Goal: Information Seeking & Learning: Learn about a topic

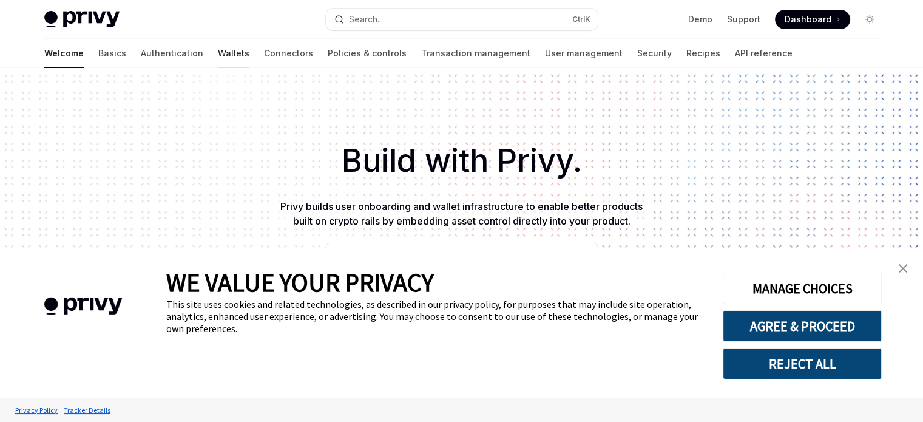
click at [218, 56] on link "Wallets" at bounding box center [234, 53] width 32 height 29
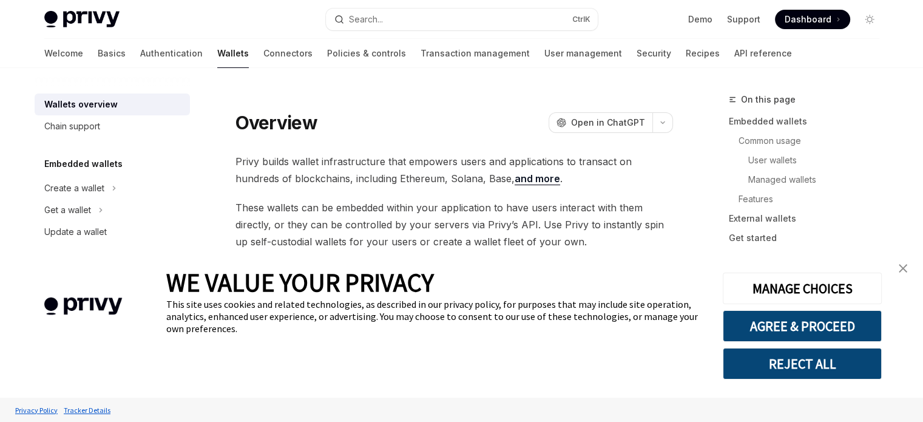
type textarea "*"
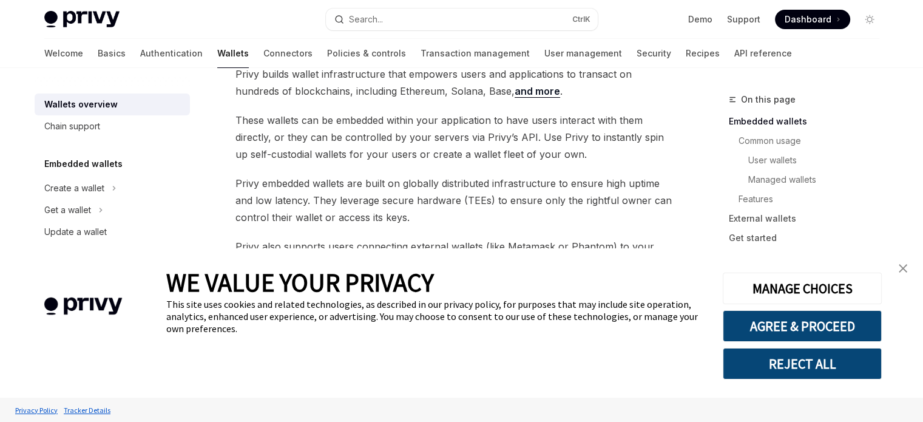
scroll to position [90, 0]
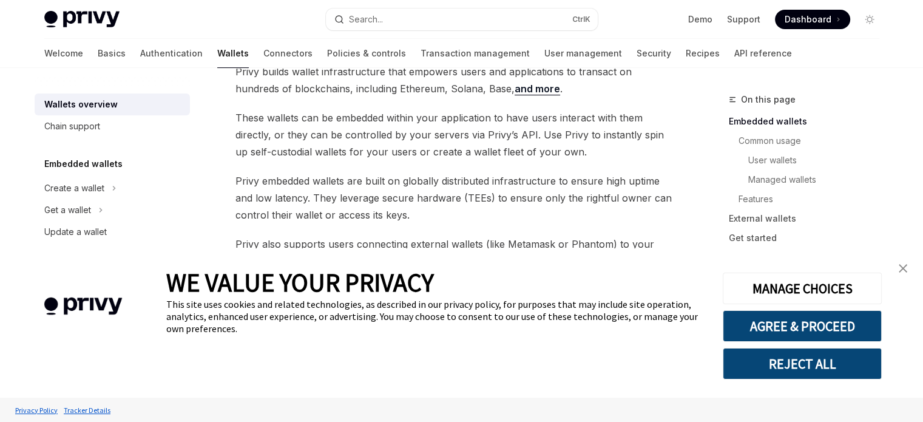
click at [905, 270] on img "close banner" at bounding box center [903, 268] width 8 height 8
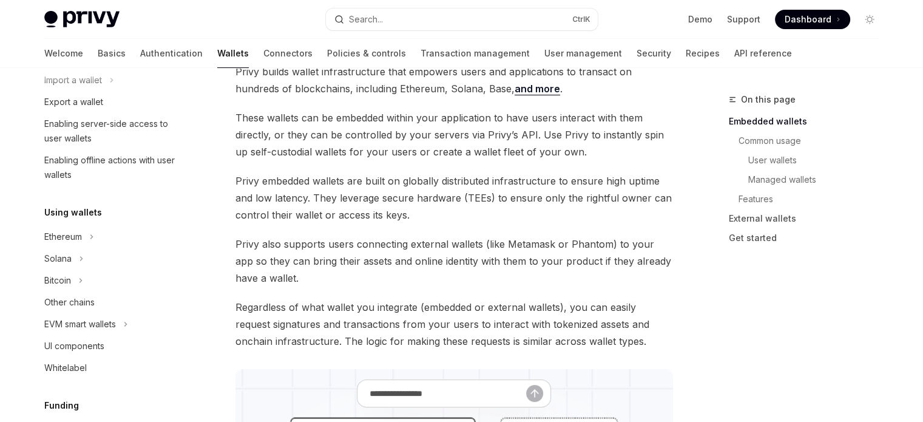
scroll to position [154, 0]
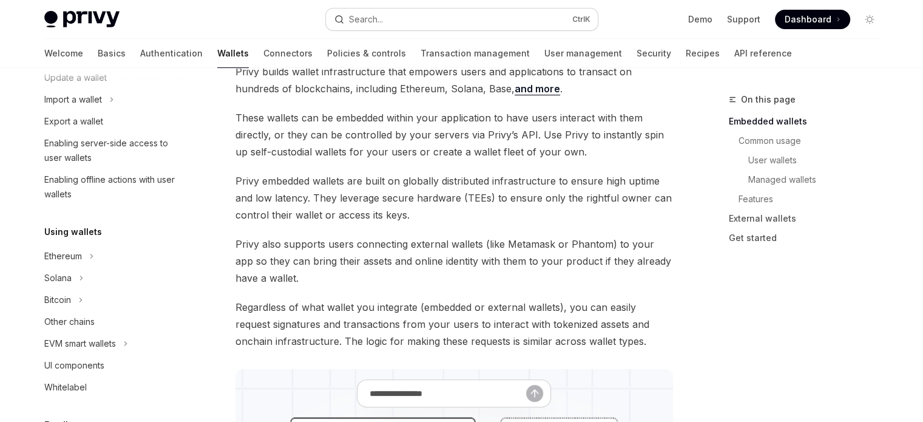
click at [431, 21] on button "Search... Ctrl K" at bounding box center [462, 19] width 272 height 22
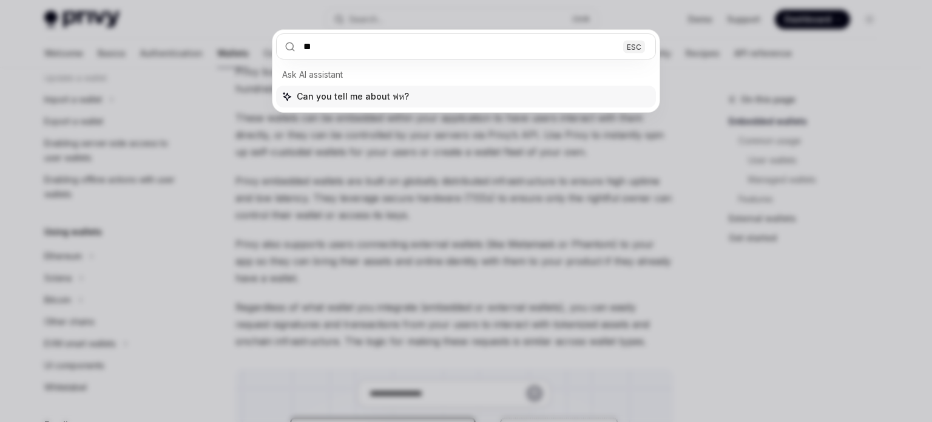
type input "*"
type input "*****"
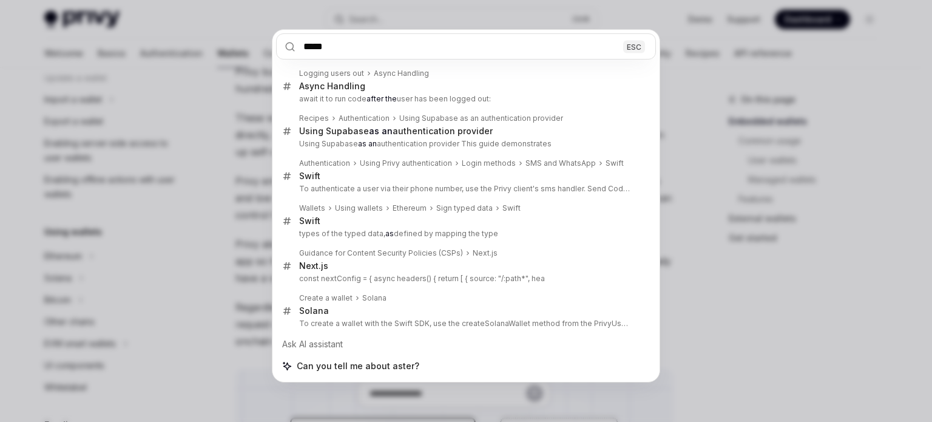
drag, startPoint x: 353, startPoint y: 44, endPoint x: 268, endPoint y: 40, distance: 84.5
click at [268, 40] on div "***** ESC Logging users out Async Handling Async Handling await it to run code …" at bounding box center [466, 211] width 932 height 422
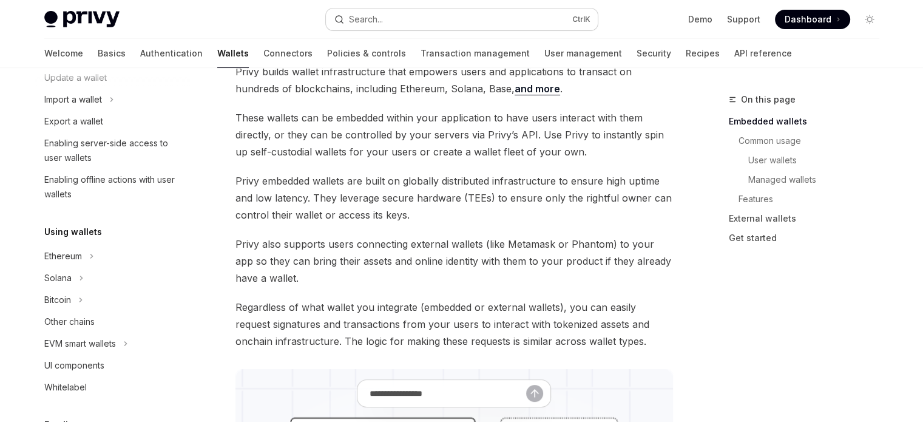
click at [364, 19] on div "Search..." at bounding box center [366, 19] width 34 height 15
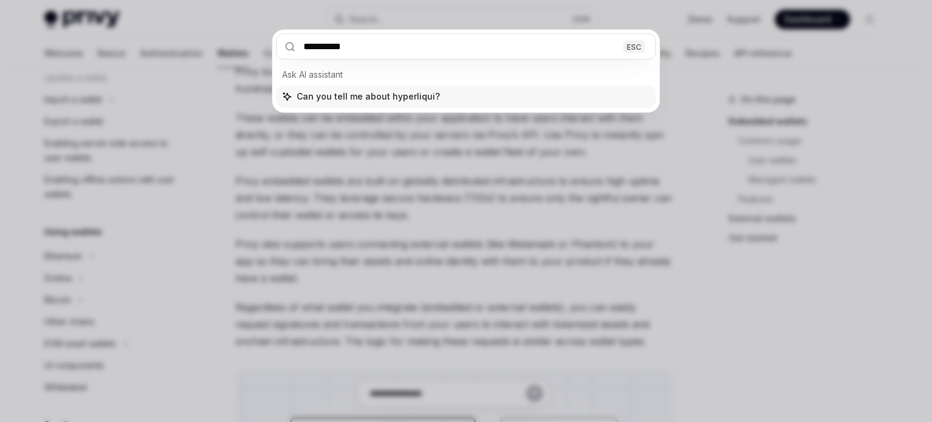
type input "**********"
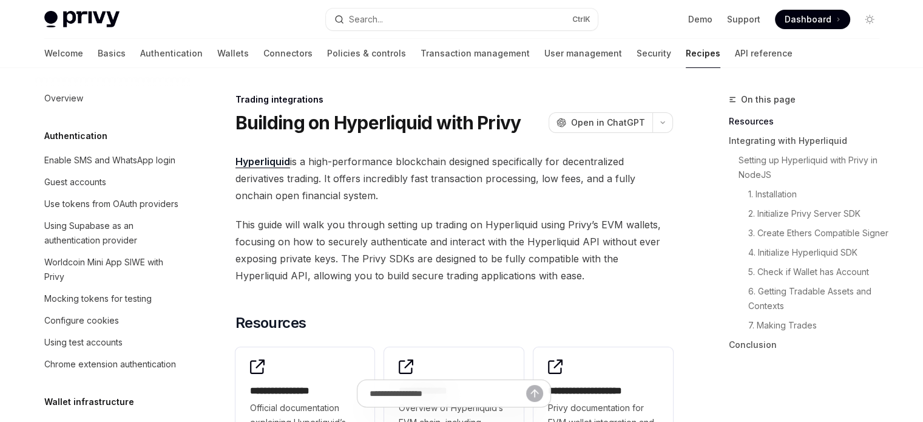
click at [686, 55] on link "Recipes" at bounding box center [703, 53] width 35 height 29
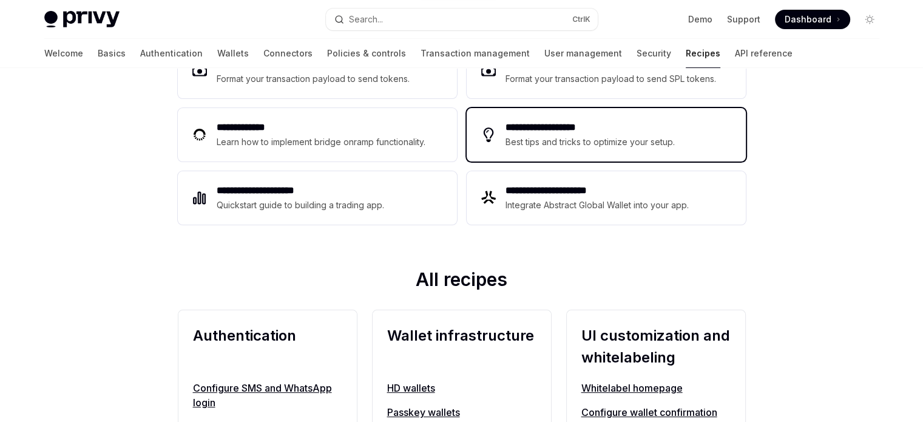
scroll to position [213, 0]
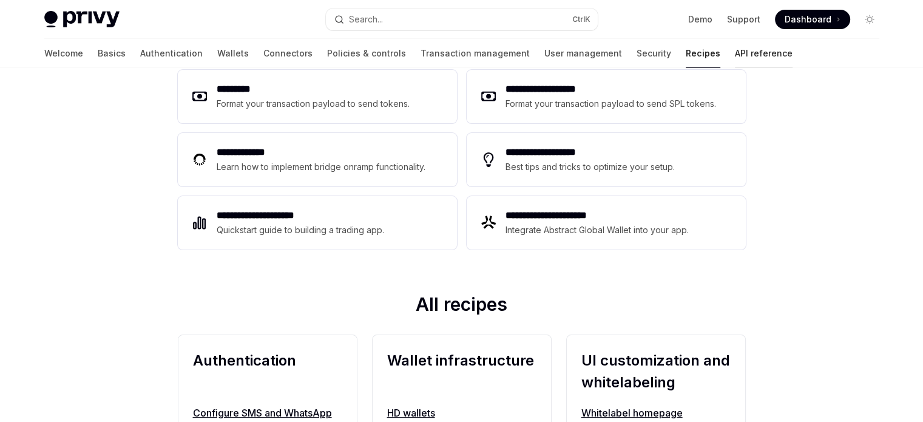
click at [735, 53] on link "API reference" at bounding box center [764, 53] width 58 height 29
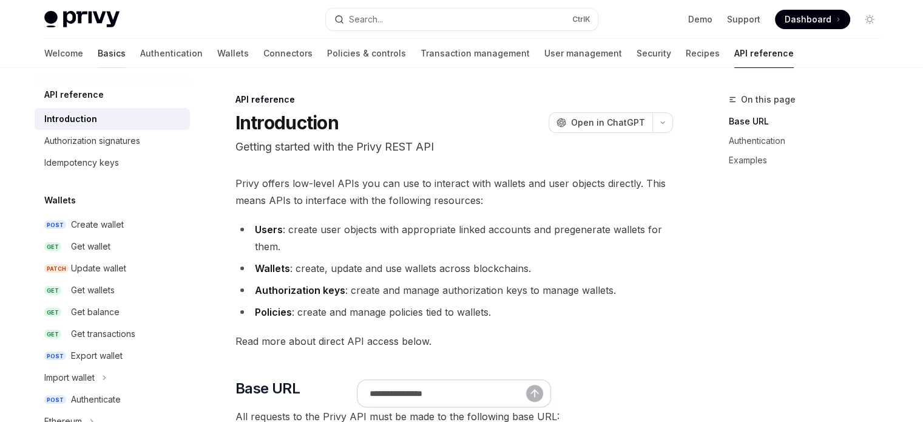
click at [98, 55] on link "Basics" at bounding box center [112, 53] width 28 height 29
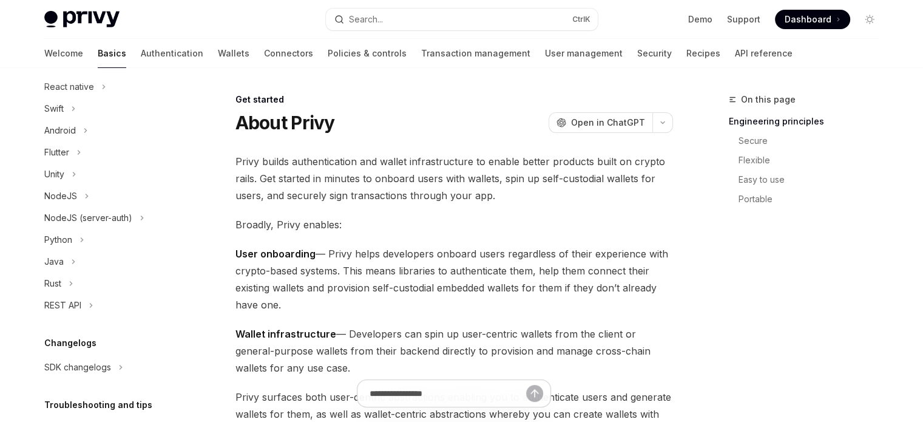
scroll to position [206, 0]
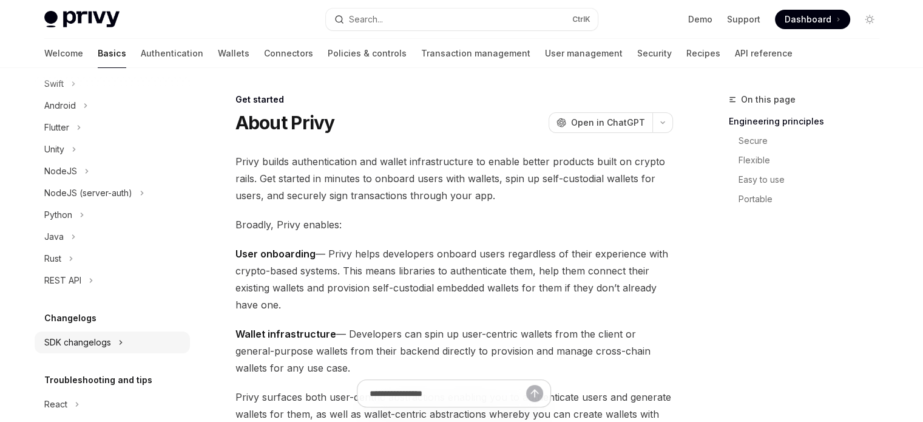
click at [112, 340] on button "SDK changelogs" at bounding box center [112, 342] width 155 height 22
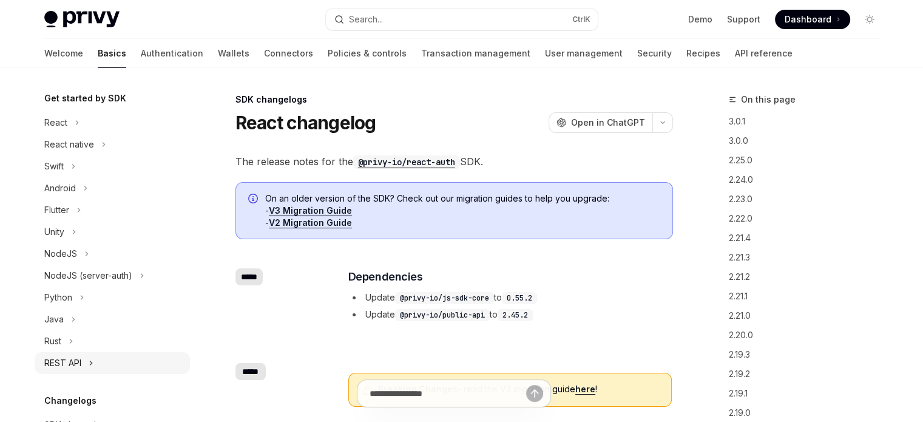
scroll to position [120, 0]
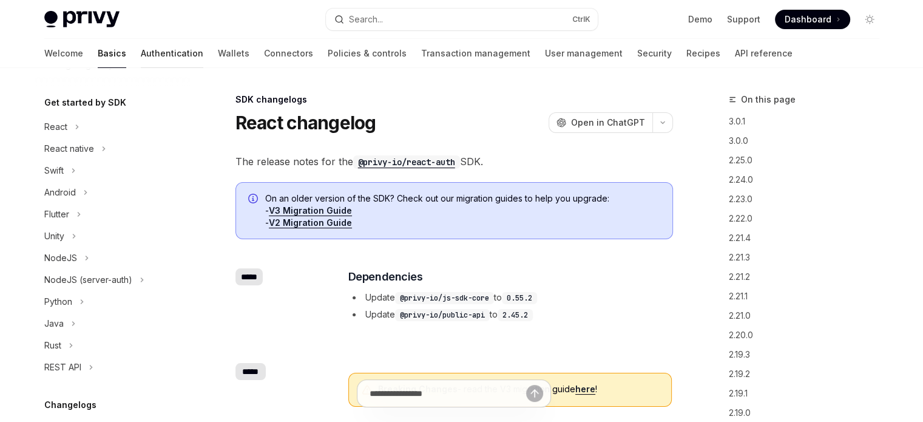
click at [141, 50] on link "Authentication" at bounding box center [172, 53] width 63 height 29
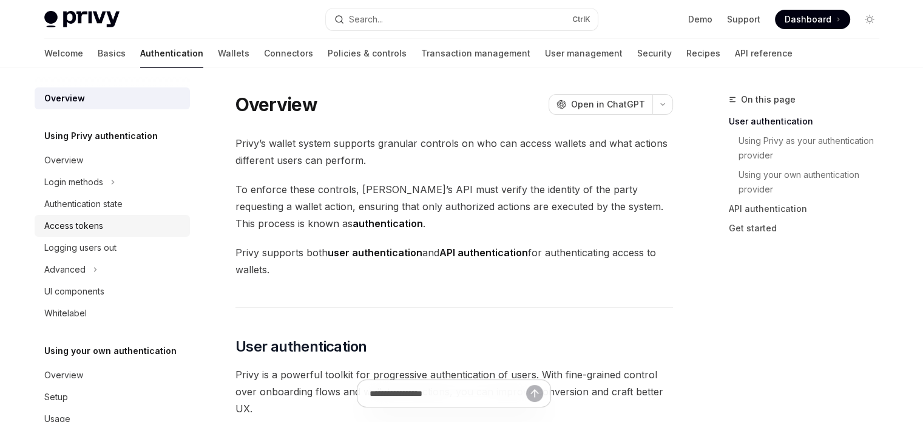
scroll to position [32, 0]
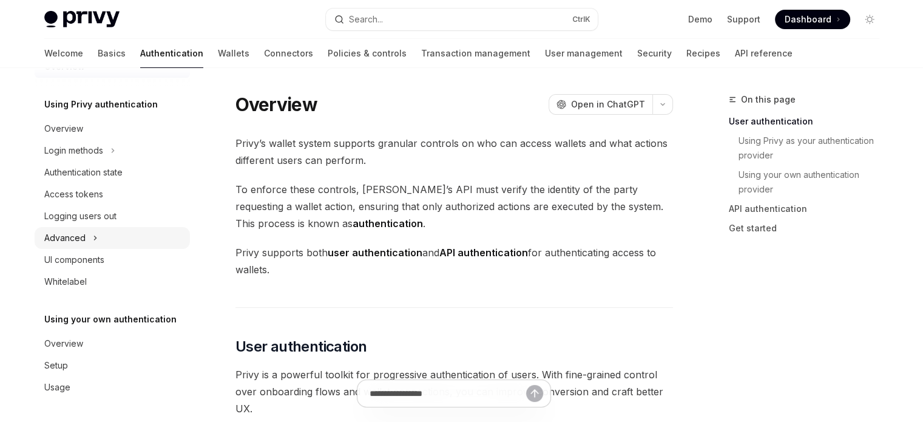
click at [124, 239] on button "Advanced" at bounding box center [112, 238] width 155 height 22
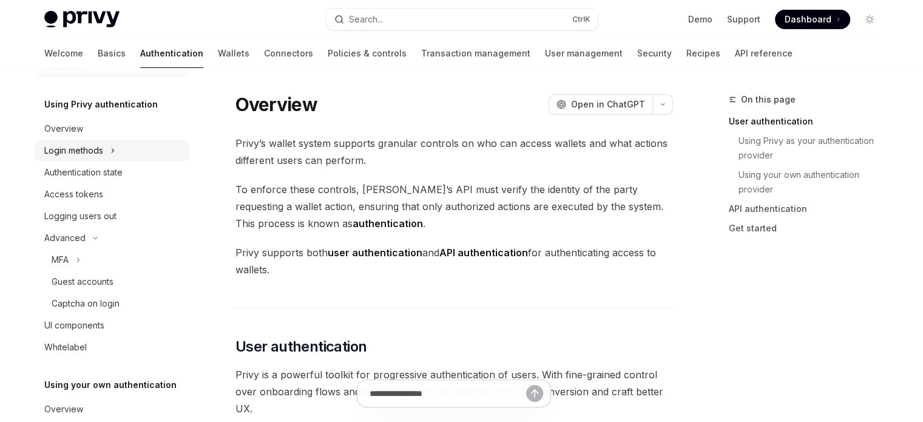
click at [109, 151] on button "Login methods" at bounding box center [112, 151] width 155 height 22
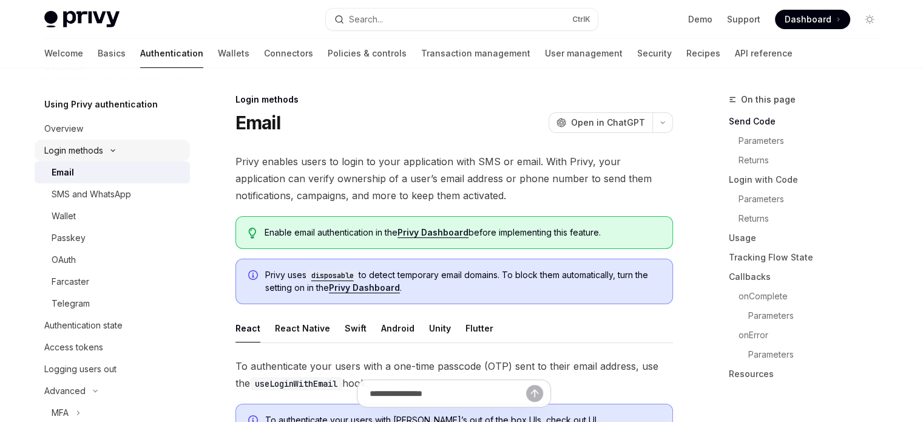
click at [109, 152] on button "Login methods" at bounding box center [112, 151] width 155 height 22
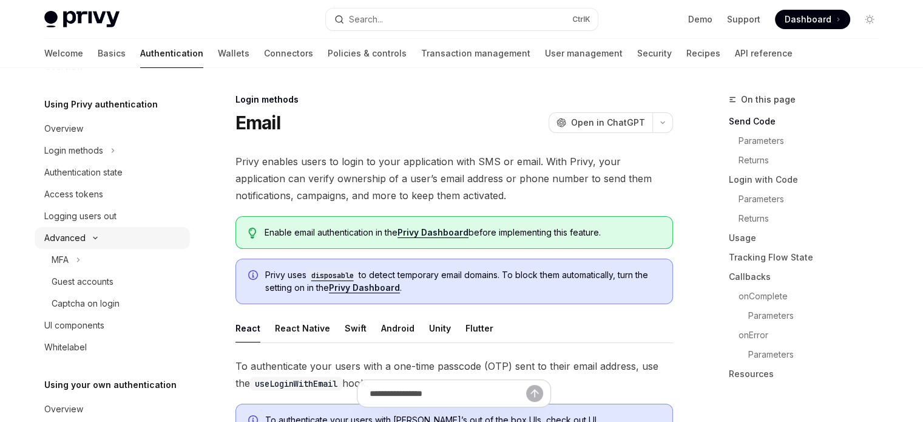
click at [96, 238] on icon "Toggle Advanced section" at bounding box center [95, 237] width 15 height 5
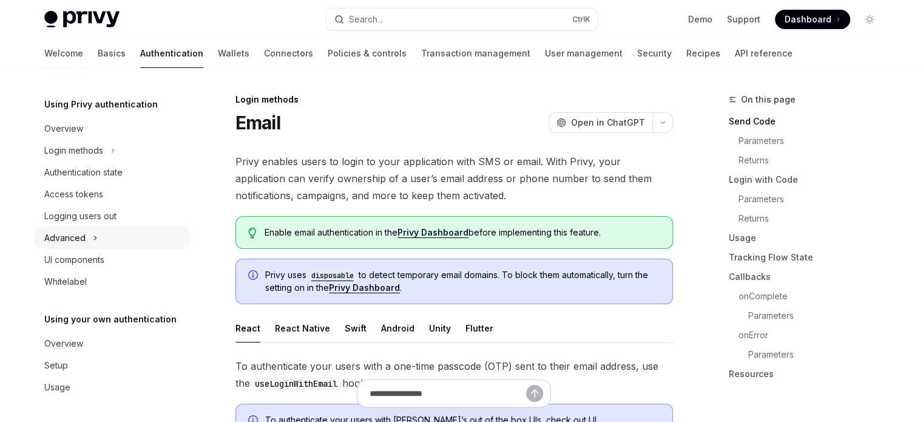
click at [96, 238] on icon "Toggle Advanced section" at bounding box center [95, 238] width 5 height 15
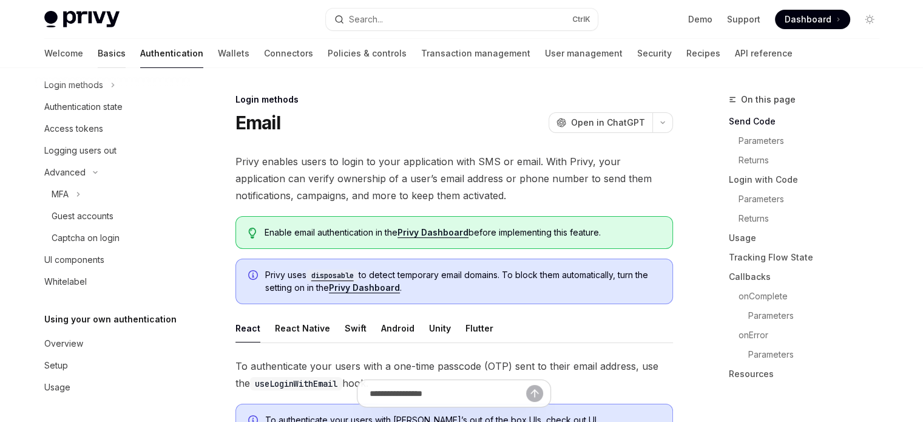
click at [98, 55] on link "Basics" at bounding box center [112, 53] width 28 height 29
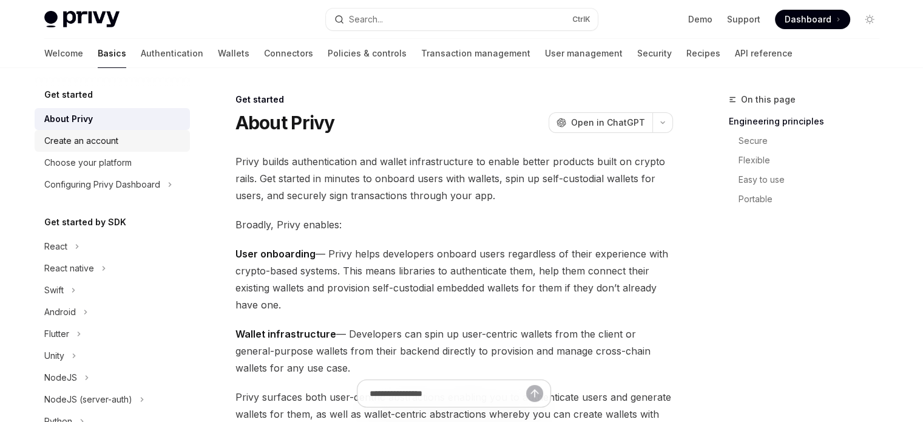
click at [111, 137] on div "Create an account" at bounding box center [81, 141] width 74 height 15
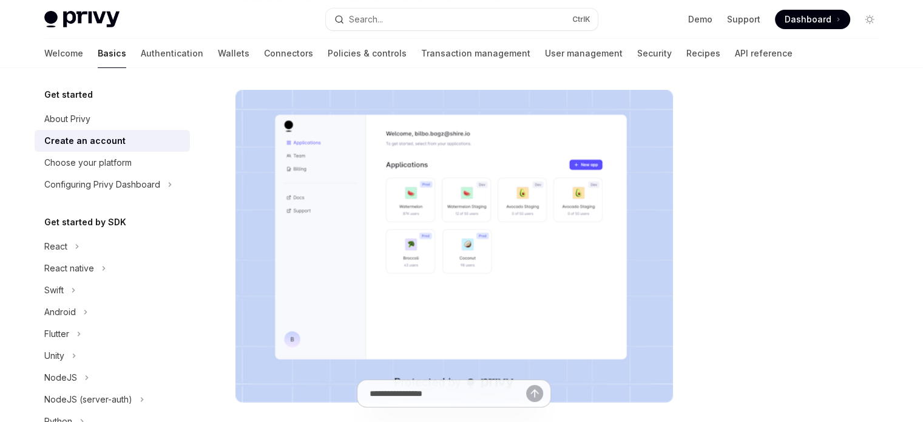
scroll to position [180, 0]
click at [132, 163] on div "Choose your platform" at bounding box center [113, 162] width 138 height 15
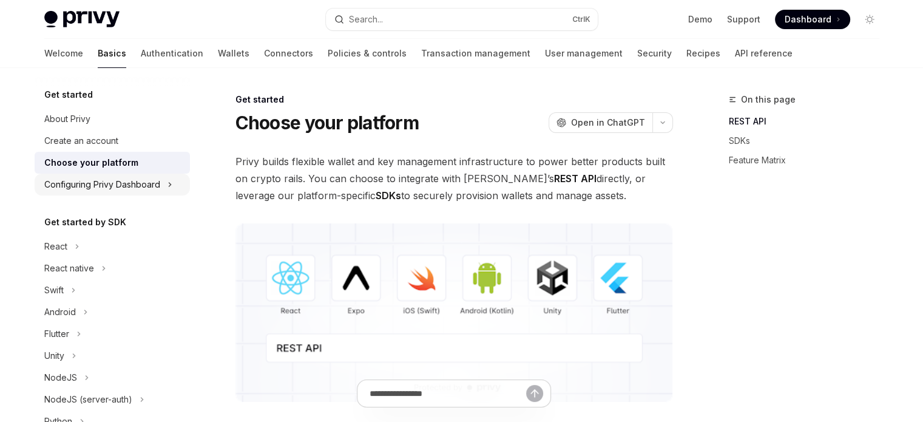
click at [139, 180] on div "Configuring Privy Dashboard" at bounding box center [102, 184] width 116 height 15
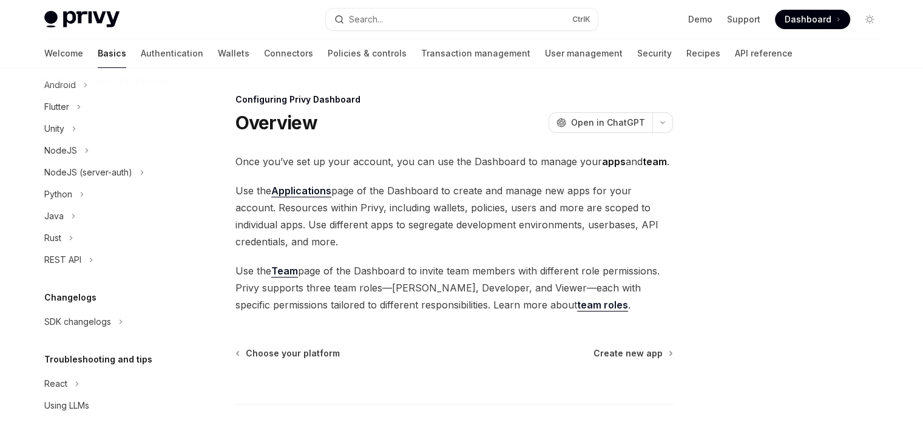
scroll to position [388, 0]
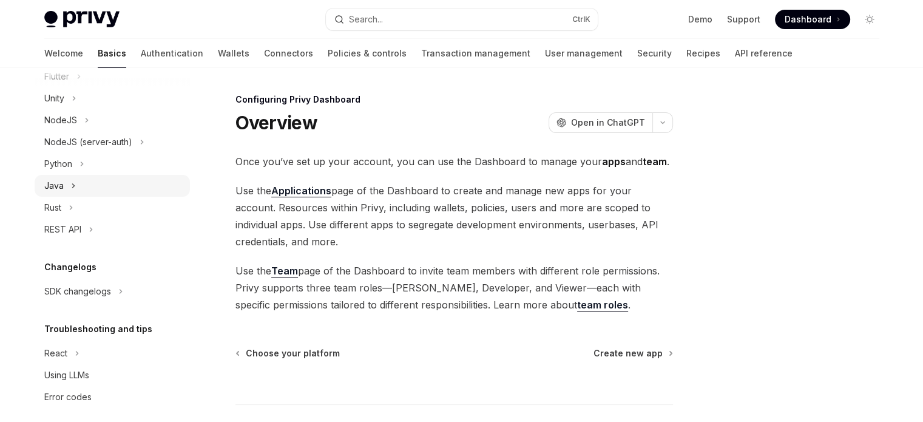
click at [143, 181] on button "Java" at bounding box center [112, 186] width 155 height 22
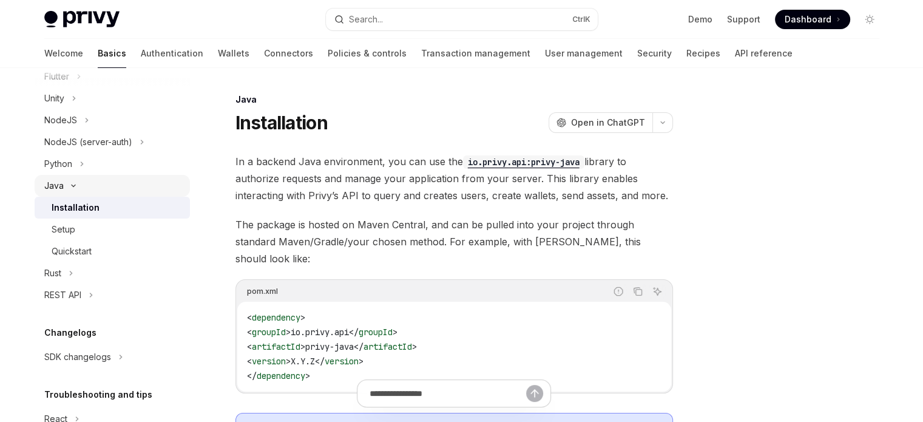
click at [143, 181] on button "Java" at bounding box center [112, 186] width 155 height 22
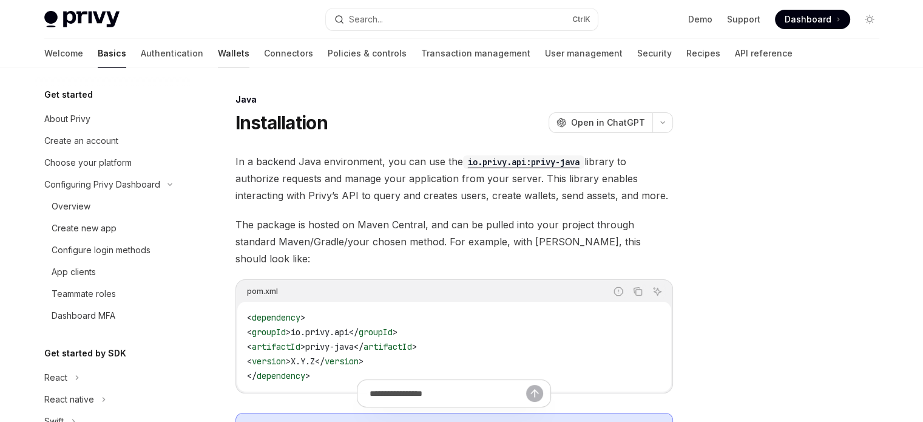
click at [218, 50] on link "Wallets" at bounding box center [234, 53] width 32 height 29
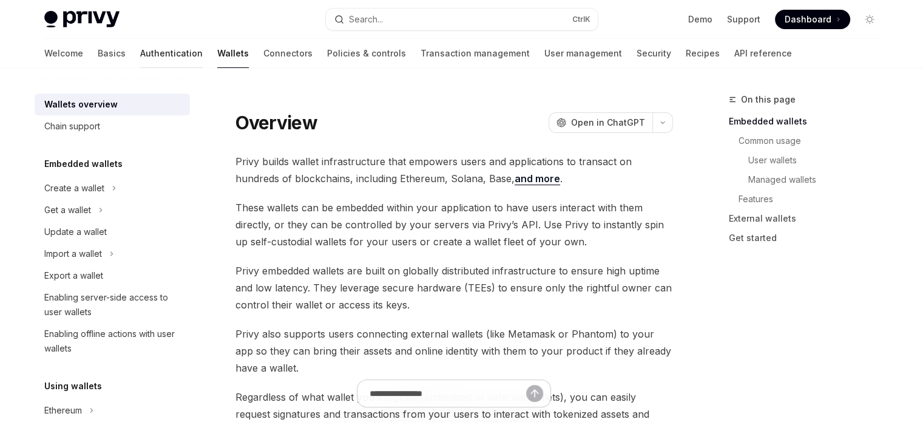
click at [140, 50] on link "Authentication" at bounding box center [171, 53] width 63 height 29
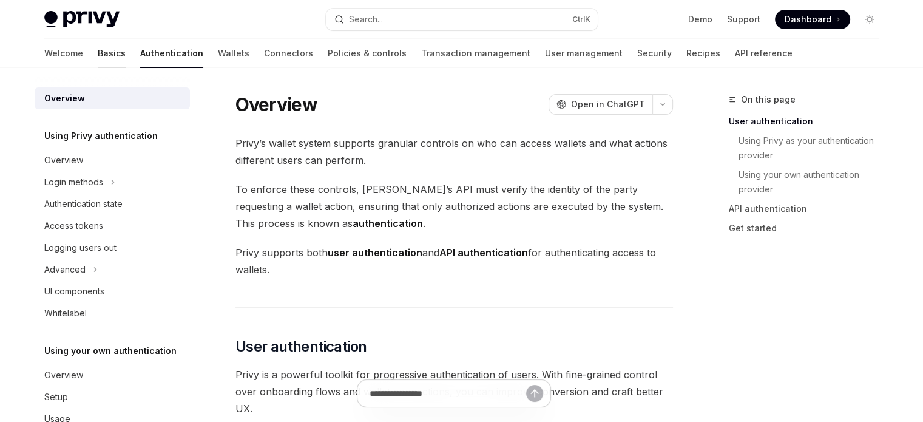
click at [98, 50] on link "Basics" at bounding box center [112, 53] width 28 height 29
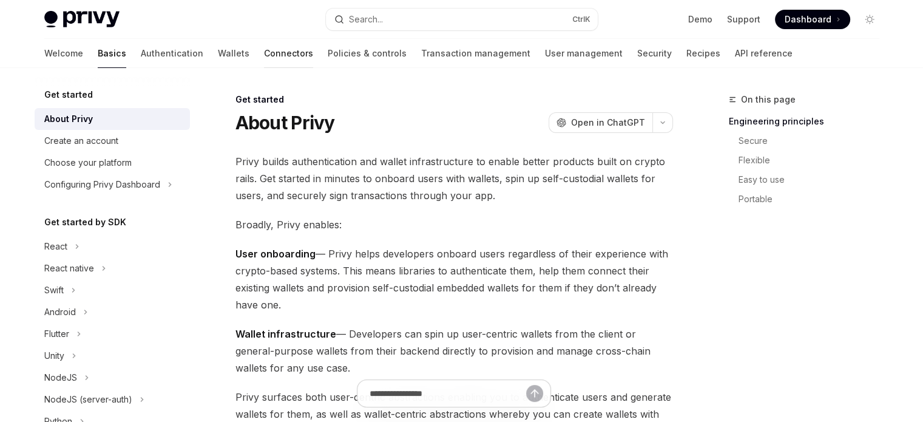
click at [264, 50] on link "Connectors" at bounding box center [288, 53] width 49 height 29
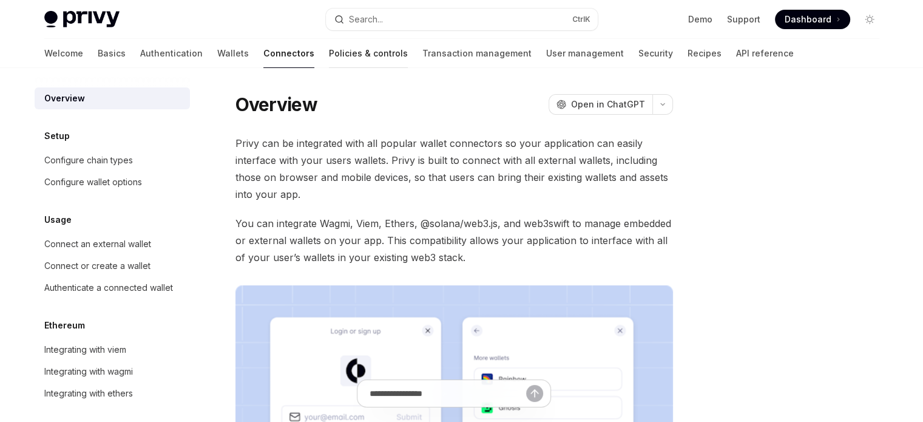
click at [329, 53] on link "Policies & controls" at bounding box center [368, 53] width 79 height 29
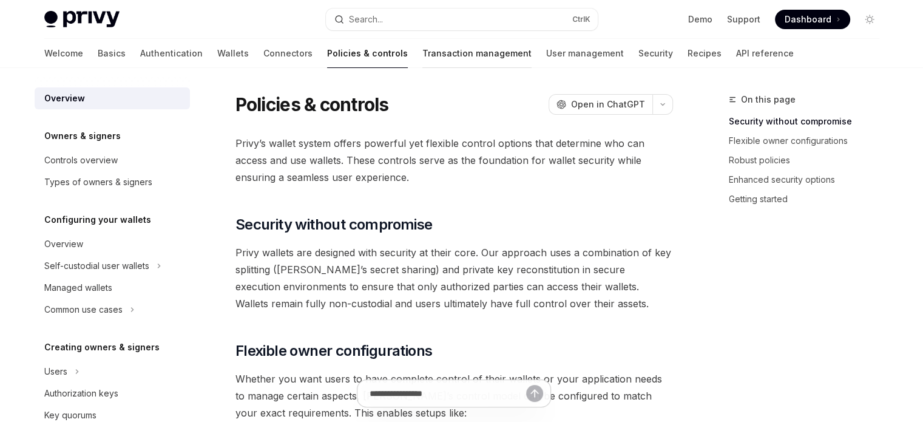
click at [422, 54] on link "Transaction management" at bounding box center [476, 53] width 109 height 29
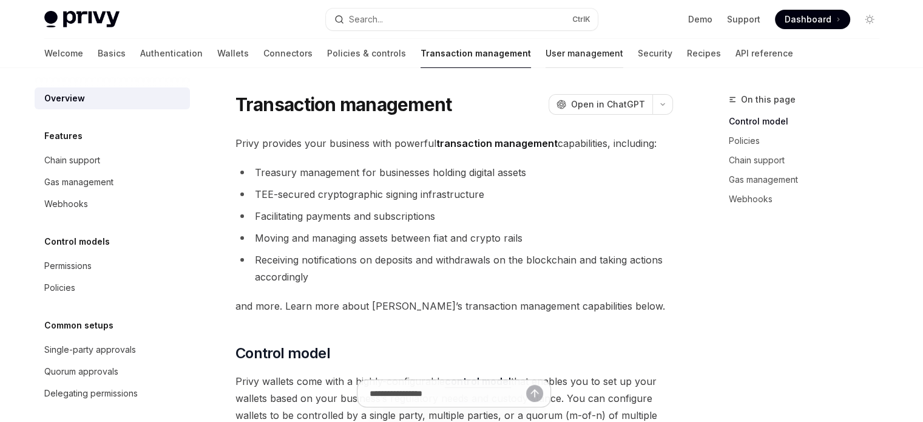
click at [546, 50] on link "User management" at bounding box center [585, 53] width 78 height 29
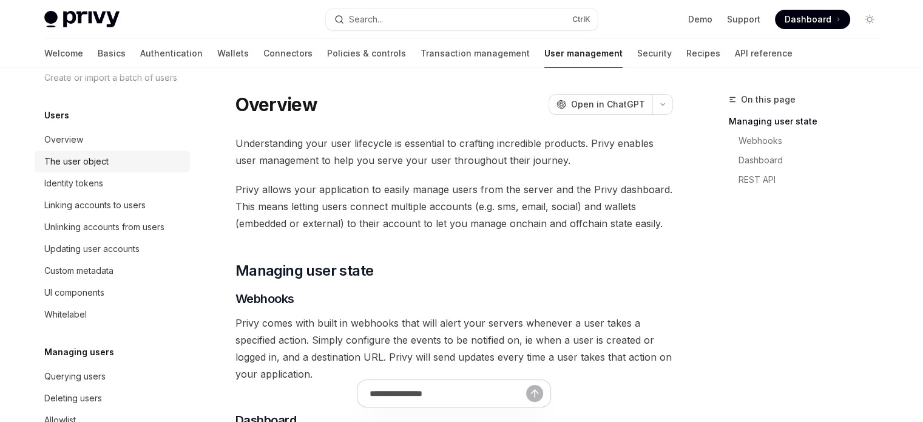
scroll to position [126, 0]
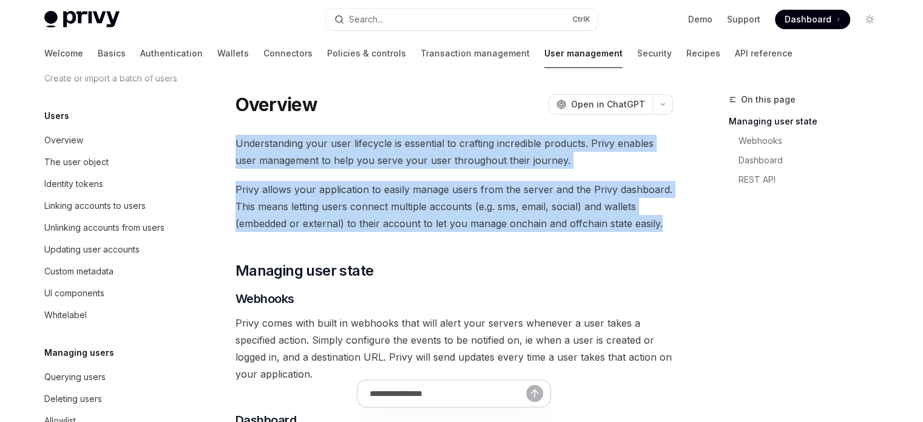
drag, startPoint x: 668, startPoint y: 223, endPoint x: 232, endPoint y: 146, distance: 442.4
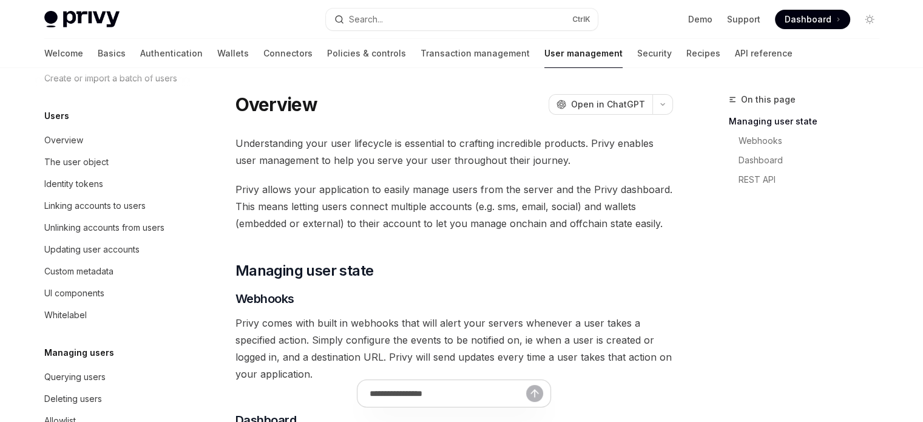
click at [609, 232] on div "Understanding your user lifecycle is essential to crafting incredible products.…" at bounding box center [454, 354] width 438 height 439
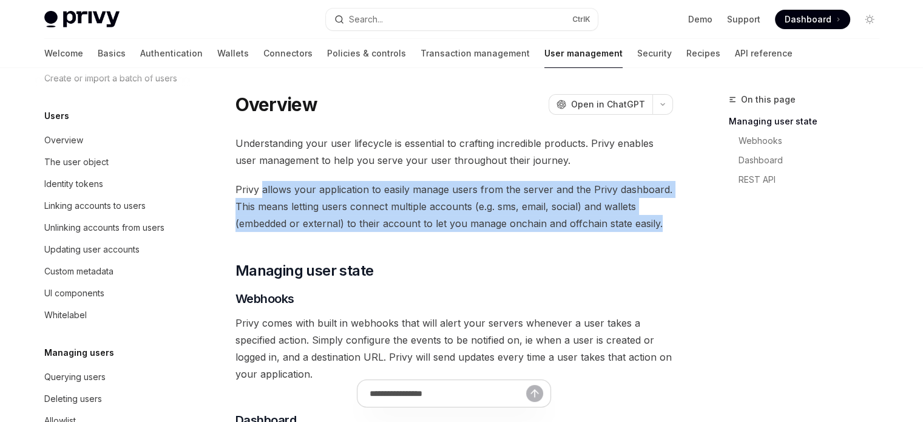
drag, startPoint x: 662, startPoint y: 225, endPoint x: 261, endPoint y: 189, distance: 402.2
click at [261, 189] on span "Privy allows your application to easily manage users from the server and the Pr…" at bounding box center [454, 206] width 438 height 51
drag, startPoint x: 234, startPoint y: 190, endPoint x: 659, endPoint y: 215, distance: 425.0
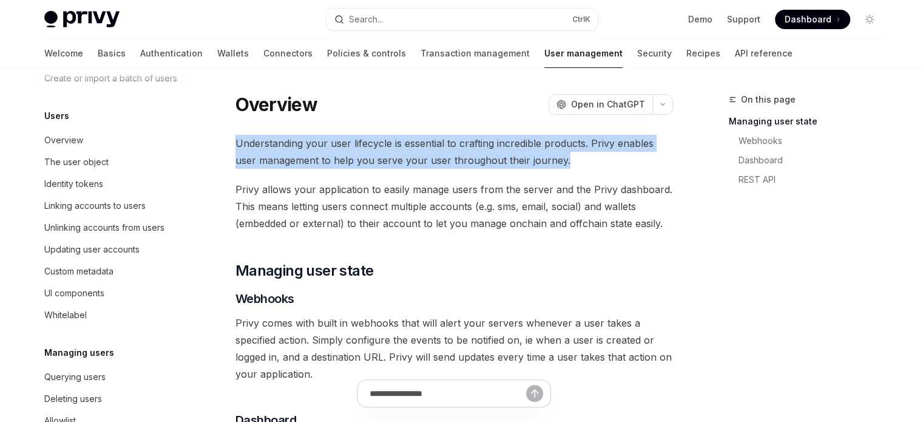
drag, startPoint x: 566, startPoint y: 156, endPoint x: 228, endPoint y: 130, distance: 339.0
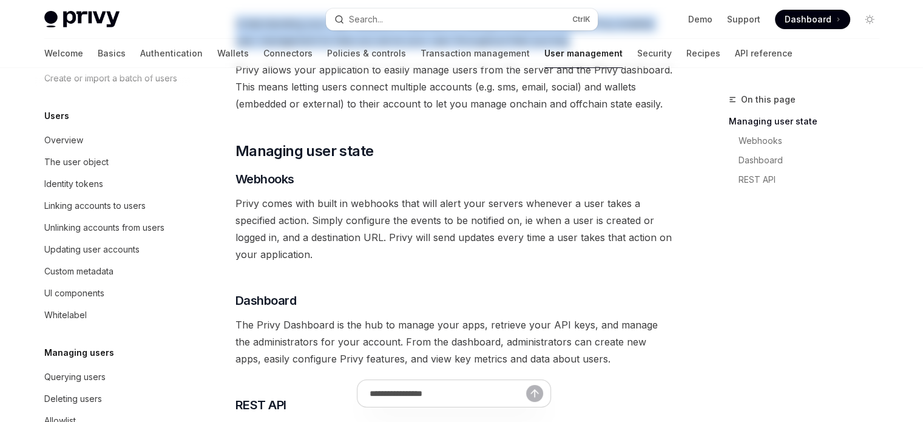
scroll to position [0, 0]
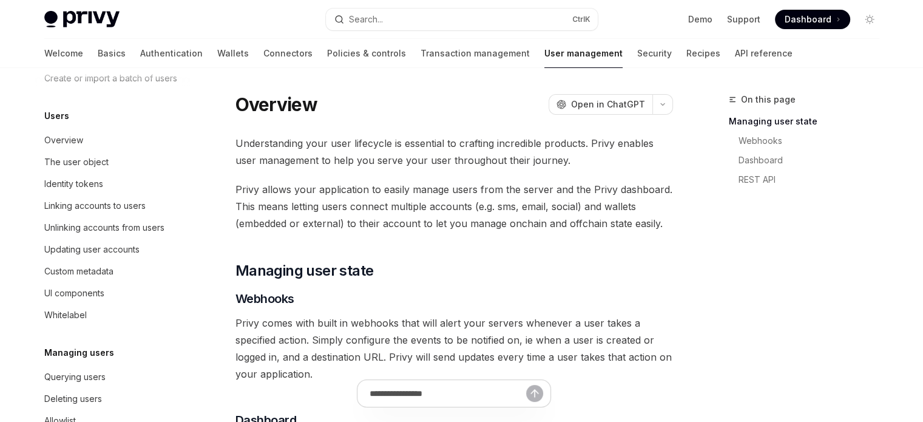
click at [191, 55] on div "Welcome Basics Authentication Wallets Connectors Policies & controls Transactio…" at bounding box center [418, 53] width 748 height 29
click at [217, 55] on link "Wallets" at bounding box center [233, 53] width 32 height 29
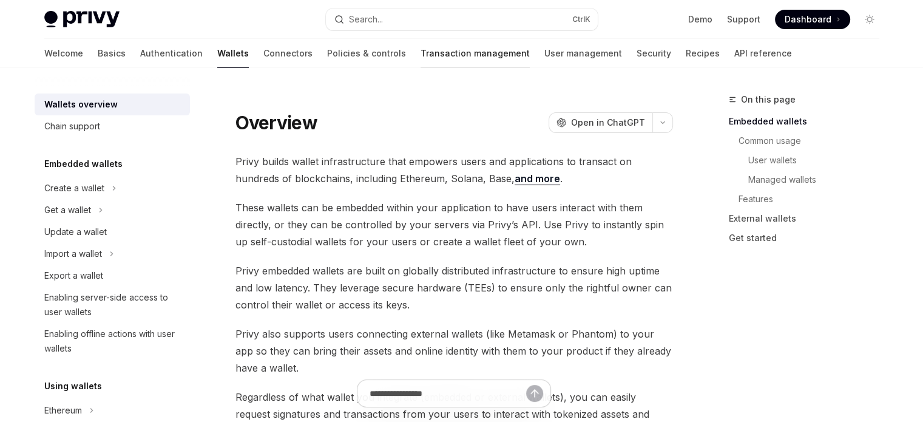
click at [421, 47] on link "Transaction management" at bounding box center [475, 53] width 109 height 29
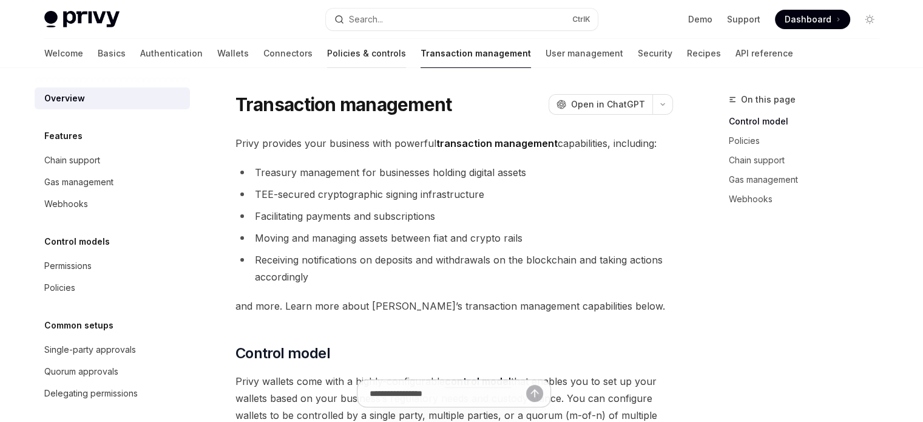
click at [327, 57] on link "Policies & controls" at bounding box center [366, 53] width 79 height 29
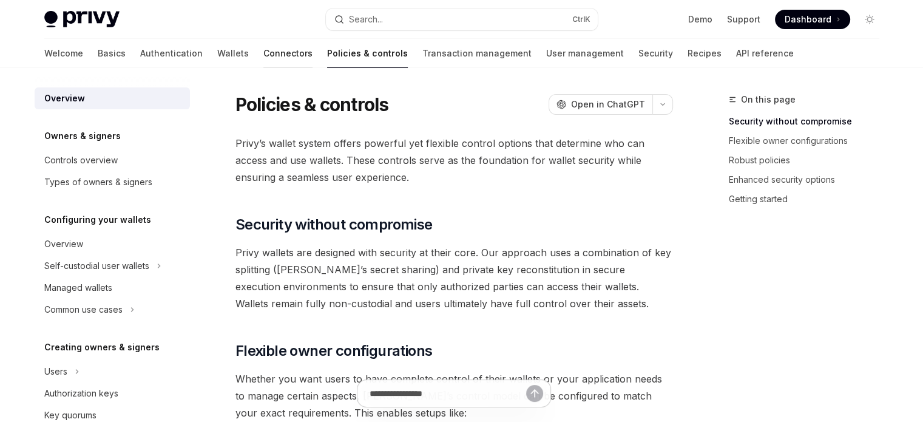
click at [263, 53] on link "Connectors" at bounding box center [287, 53] width 49 height 29
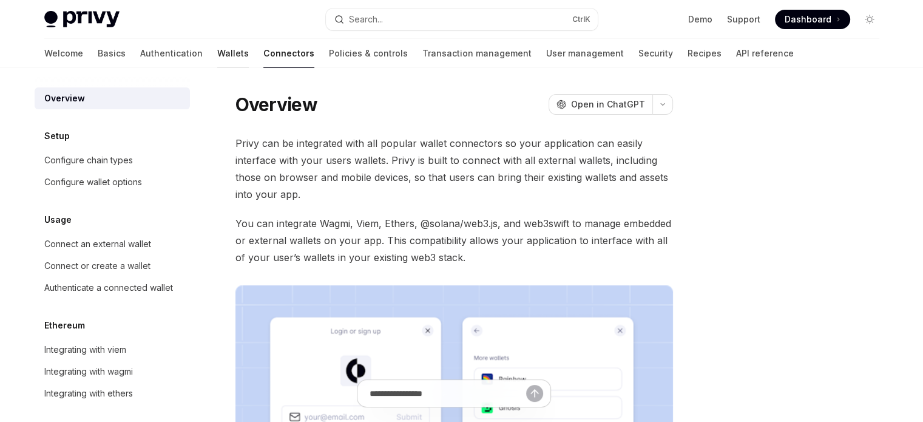
click at [217, 50] on link "Wallets" at bounding box center [233, 53] width 32 height 29
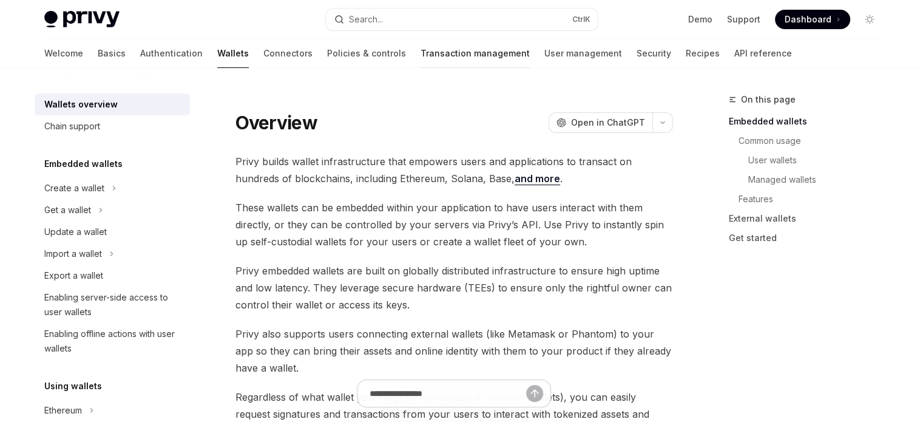
click at [421, 52] on link "Transaction management" at bounding box center [475, 53] width 109 height 29
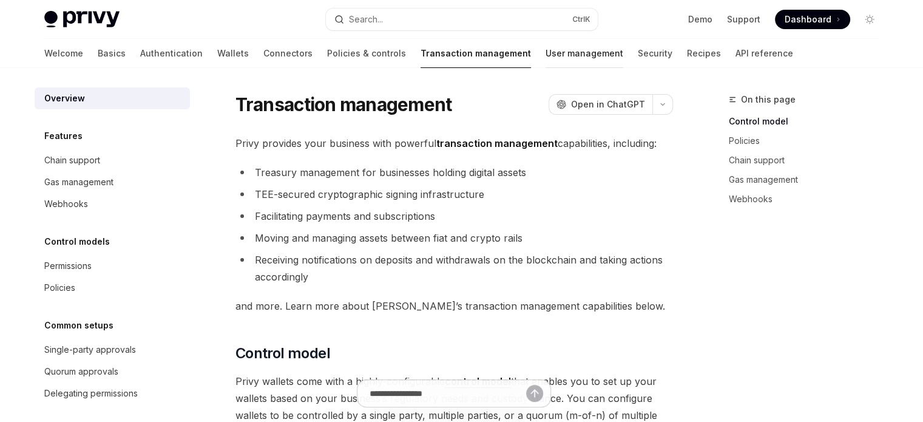
click at [546, 55] on link "User management" at bounding box center [585, 53] width 78 height 29
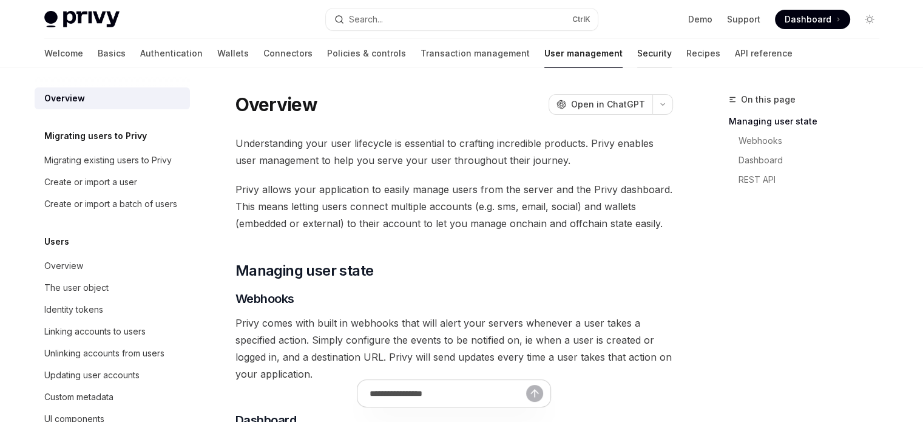
click at [637, 53] on link "Security" at bounding box center [654, 53] width 35 height 29
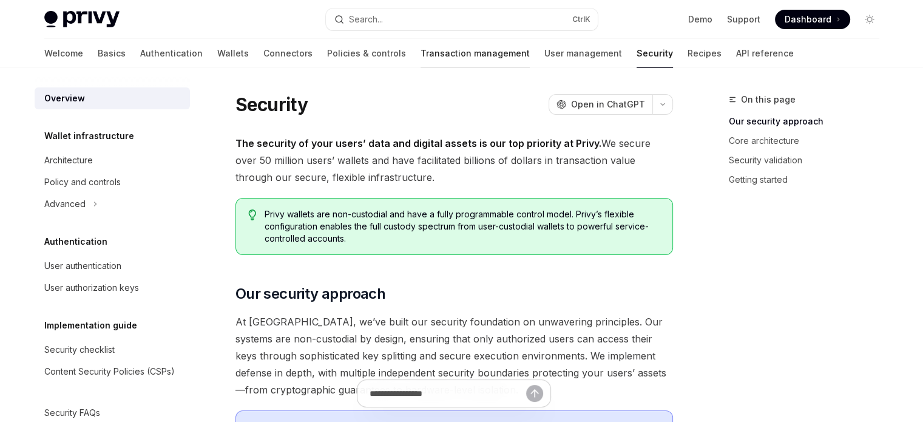
click at [421, 60] on link "Transaction management" at bounding box center [475, 53] width 109 height 29
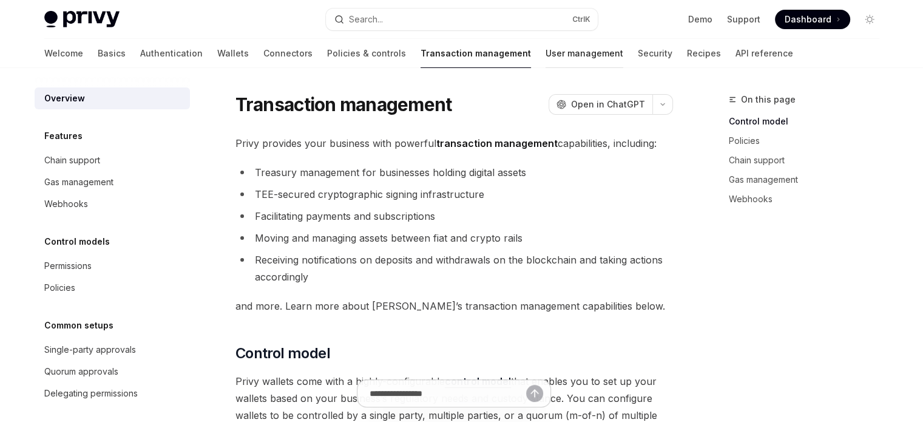
click at [546, 61] on link "User management" at bounding box center [585, 53] width 78 height 29
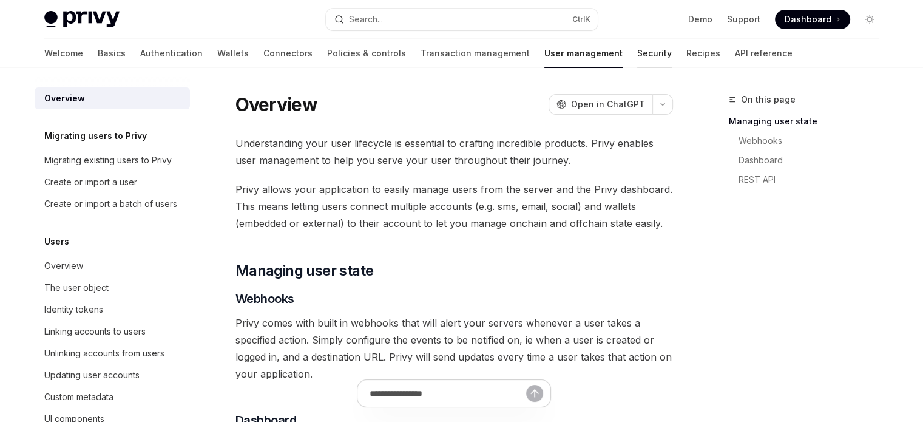
click at [637, 52] on link "Security" at bounding box center [654, 53] width 35 height 29
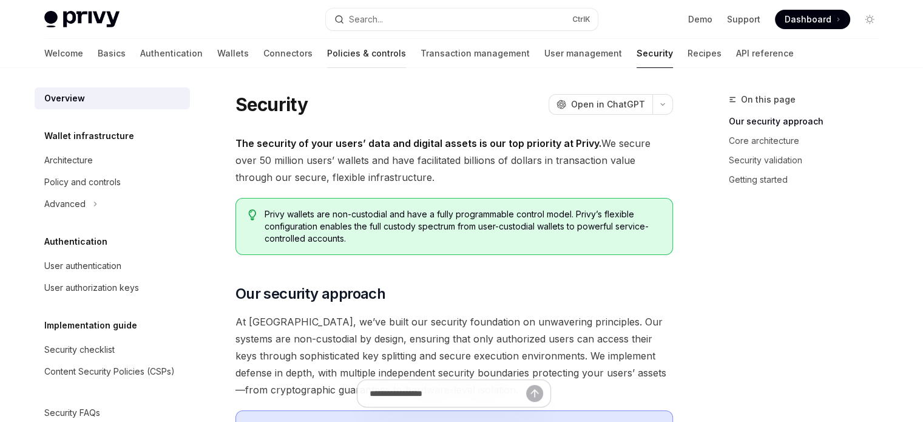
click at [327, 51] on link "Policies & controls" at bounding box center [366, 53] width 79 height 29
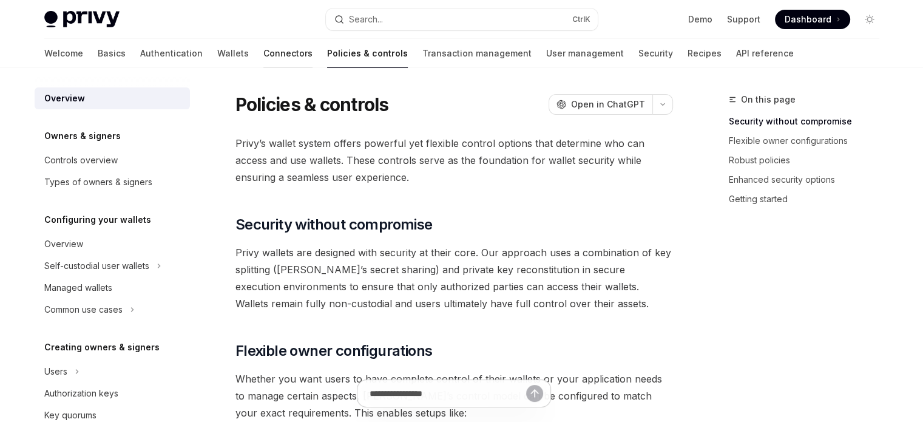
click at [263, 53] on link "Connectors" at bounding box center [287, 53] width 49 height 29
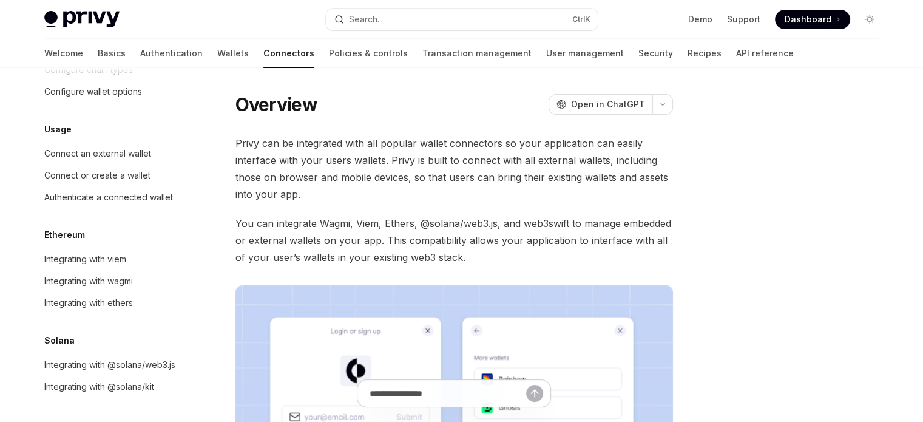
scroll to position [104, 0]
click at [130, 168] on div "Connect or create a wallet" at bounding box center [97, 175] width 106 height 15
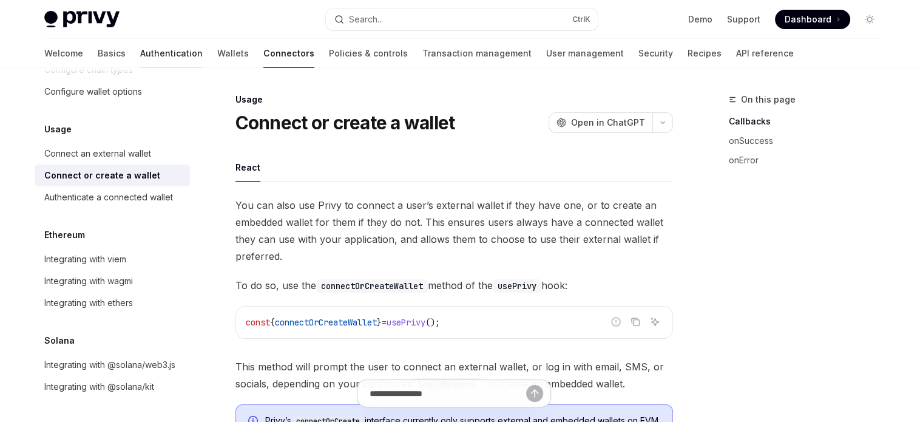
click at [140, 48] on link "Authentication" at bounding box center [171, 53] width 63 height 29
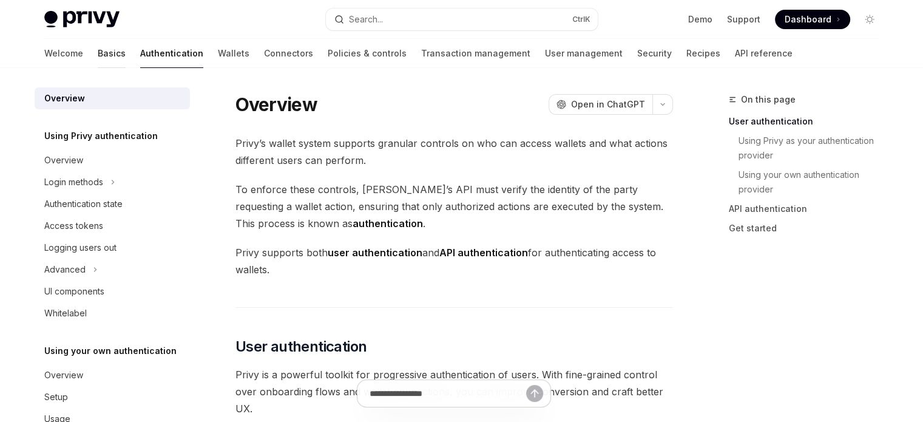
click at [98, 52] on link "Basics" at bounding box center [112, 53] width 28 height 29
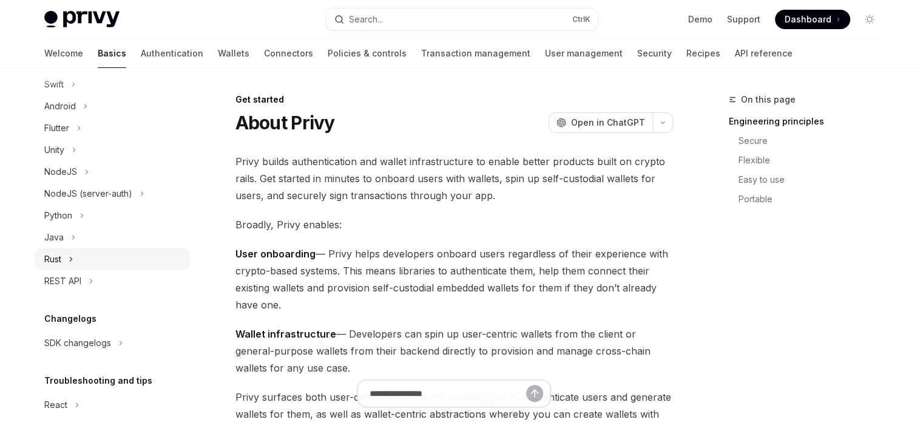
scroll to position [267, 0]
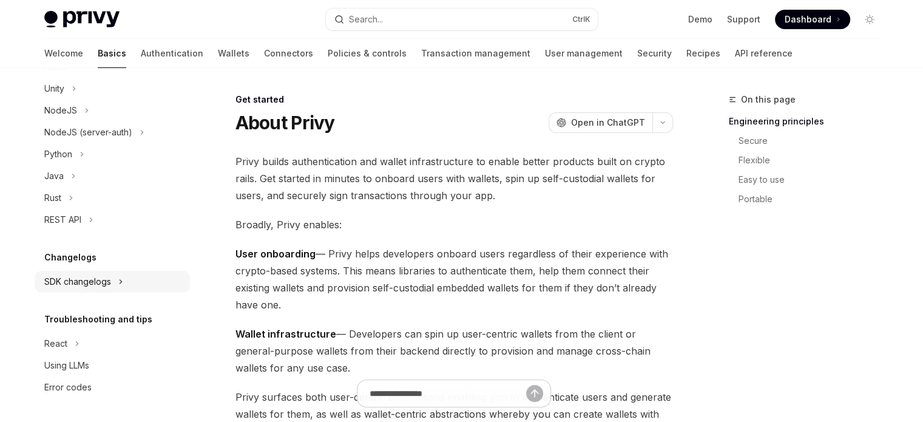
click at [94, 278] on div "SDK changelogs" at bounding box center [77, 281] width 67 height 15
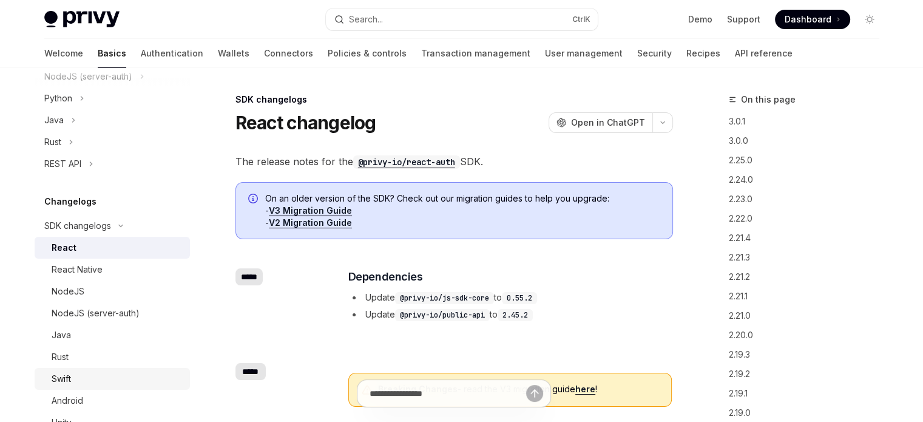
scroll to position [284, 0]
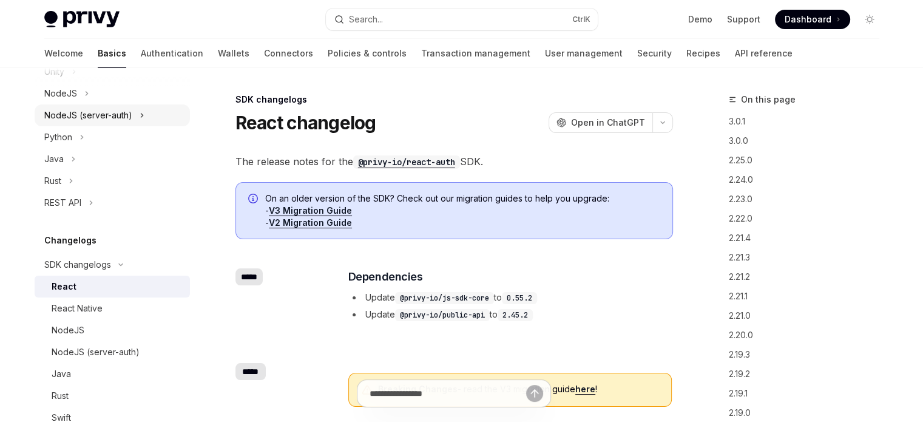
click at [118, 117] on div "NodeJS (server-auth)" at bounding box center [88, 115] width 88 height 15
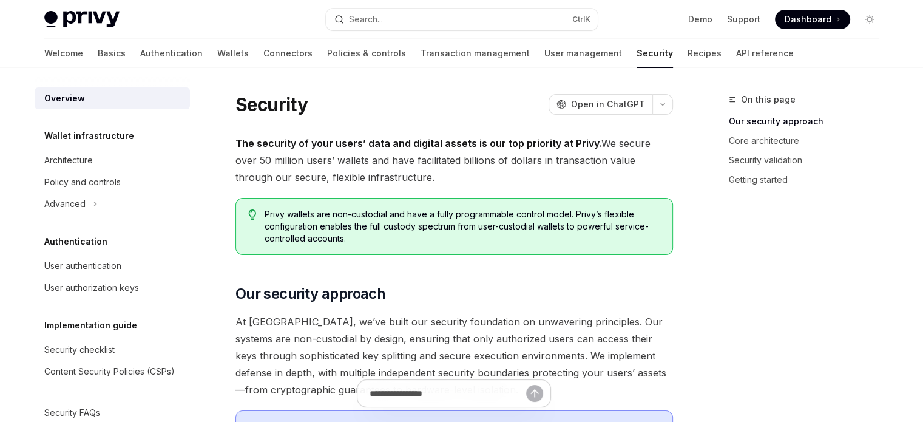
type textarea "*"
